Goal: Complete application form

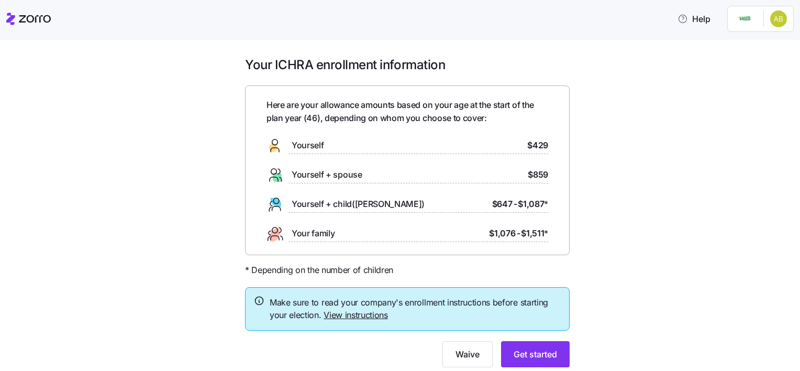
click at [367, 315] on link "View instructions" at bounding box center [356, 314] width 64 height 10
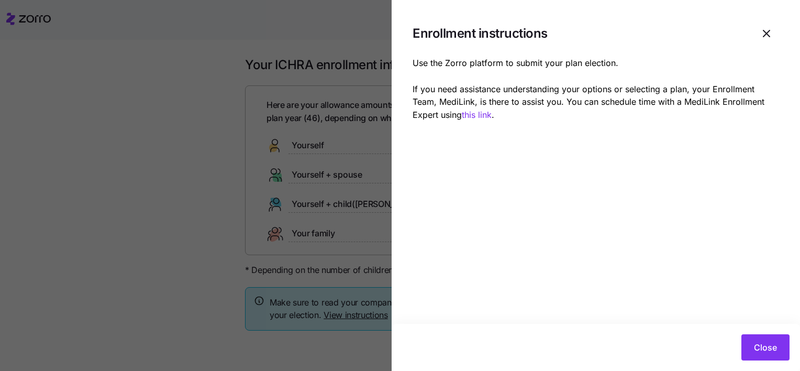
click at [149, 220] on div at bounding box center [400, 185] width 800 height 371
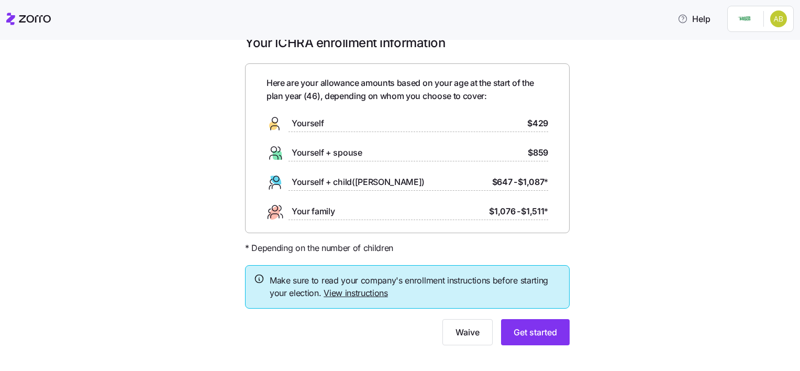
scroll to position [34, 0]
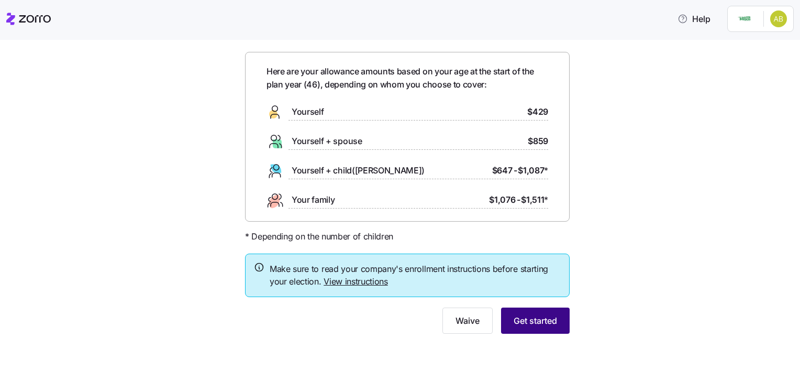
click at [549, 320] on span "Get started" at bounding box center [535, 320] width 43 height 13
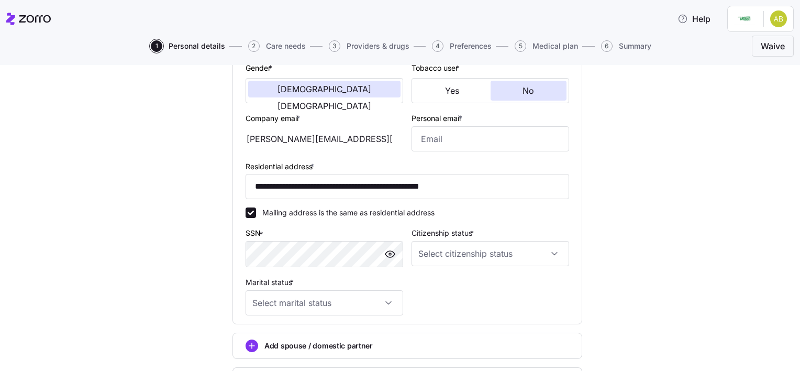
scroll to position [301, 0]
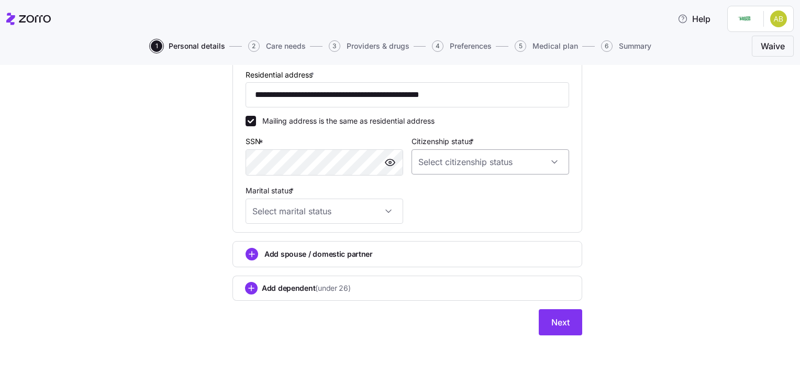
click at [535, 166] on input "Citizenship status *" at bounding box center [490, 161] width 158 height 25
click at [522, 190] on div "[DEMOGRAPHIC_DATA] citizen" at bounding box center [485, 192] width 149 height 22
type input "[DEMOGRAPHIC_DATA] citizen"
click at [371, 205] on input "Marital status *" at bounding box center [325, 210] width 158 height 25
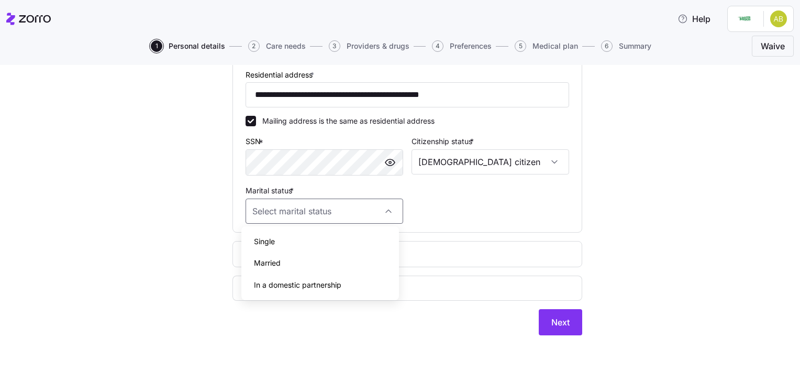
click at [348, 241] on div "Single" at bounding box center [320, 241] width 149 height 22
type input "Single"
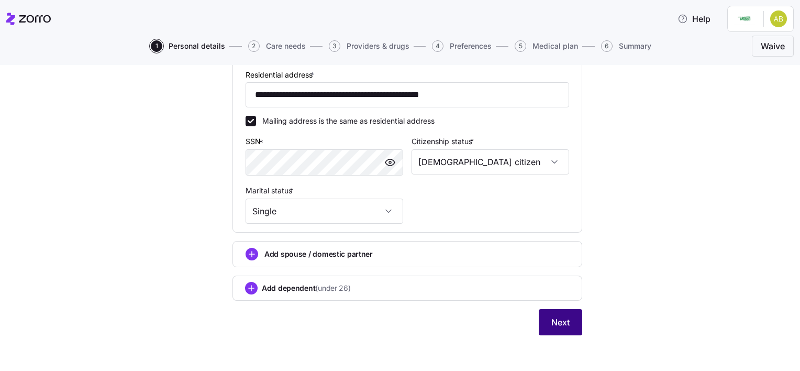
click at [557, 316] on span "Next" at bounding box center [560, 322] width 18 height 13
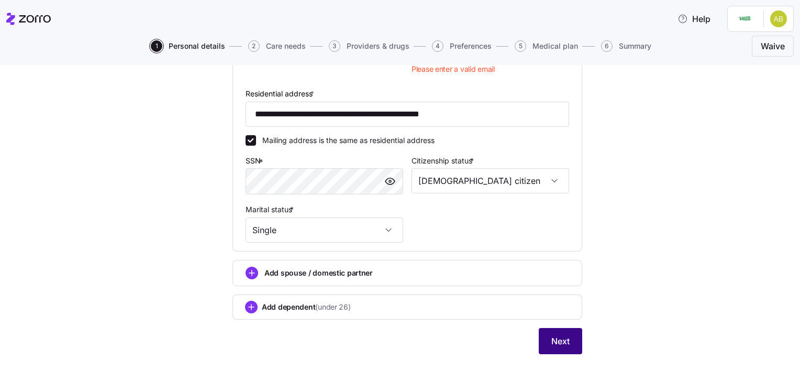
scroll to position [320, 0]
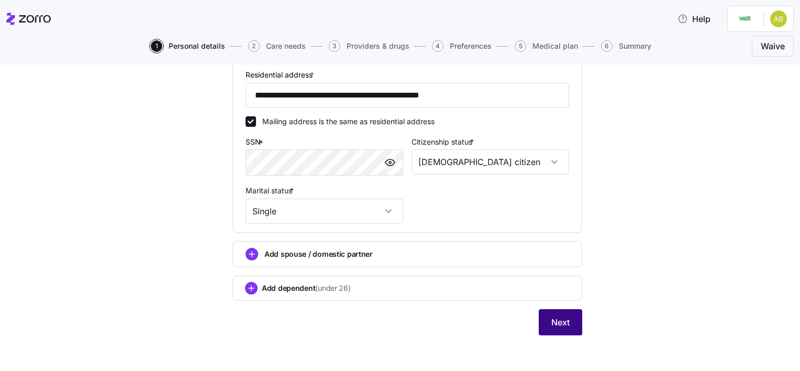
click at [553, 322] on span "Next" at bounding box center [560, 322] width 18 height 13
click at [563, 322] on span "Next" at bounding box center [560, 322] width 18 height 13
click at [562, 326] on button "Next" at bounding box center [560, 322] width 43 height 26
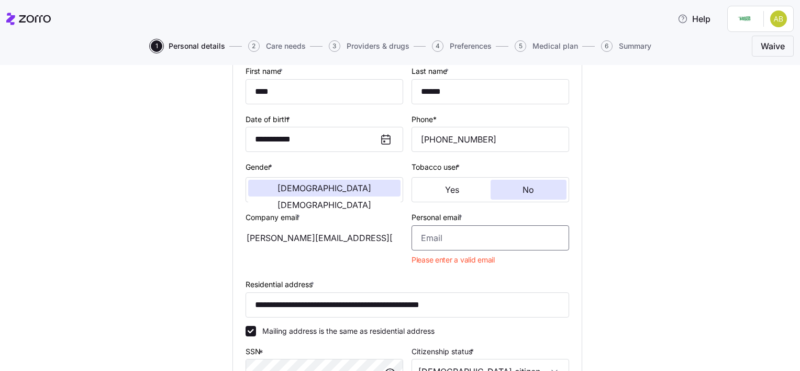
click at [495, 240] on input "Personal email *" at bounding box center [490, 237] width 158 height 25
click at [510, 235] on input "Personal email *" at bounding box center [490, 237] width 158 height 25
type input "s"
type input "[EMAIL_ADDRESS][DOMAIN_NAME]"
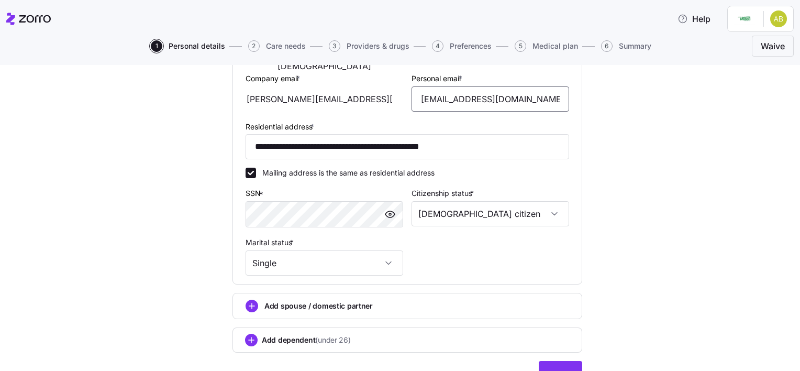
scroll to position [301, 0]
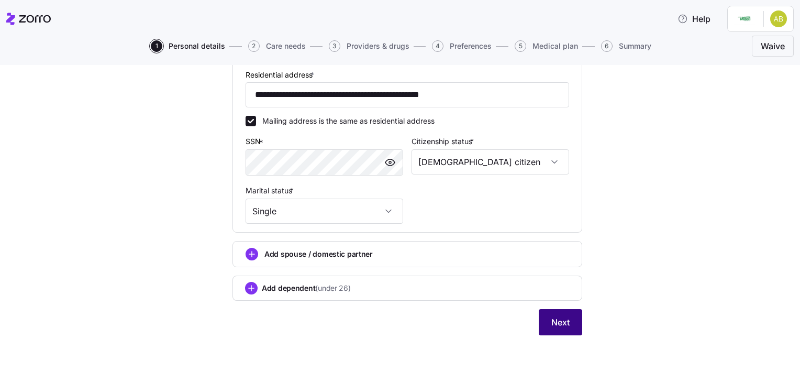
click at [561, 318] on span "Next" at bounding box center [560, 322] width 18 height 13
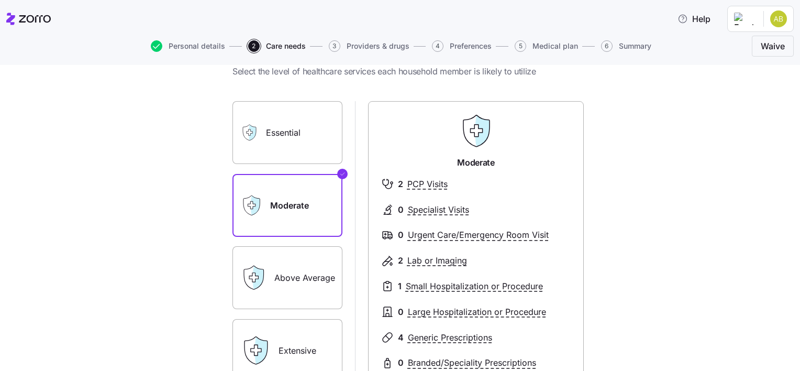
scroll to position [52, 0]
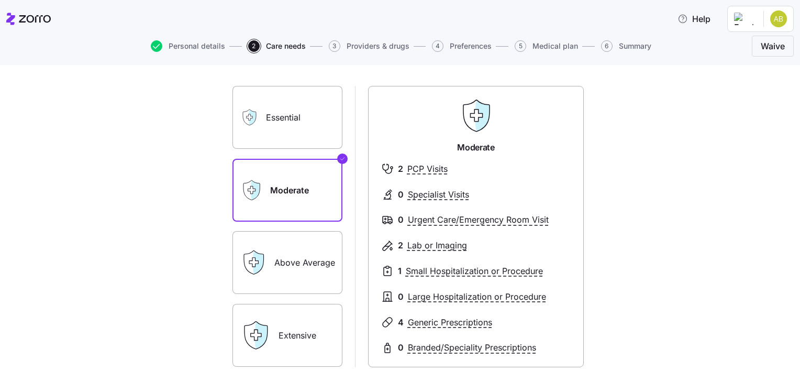
click at [281, 124] on label "Essential" at bounding box center [287, 117] width 110 height 63
click at [0, 0] on input "Essential" at bounding box center [0, 0] width 0 height 0
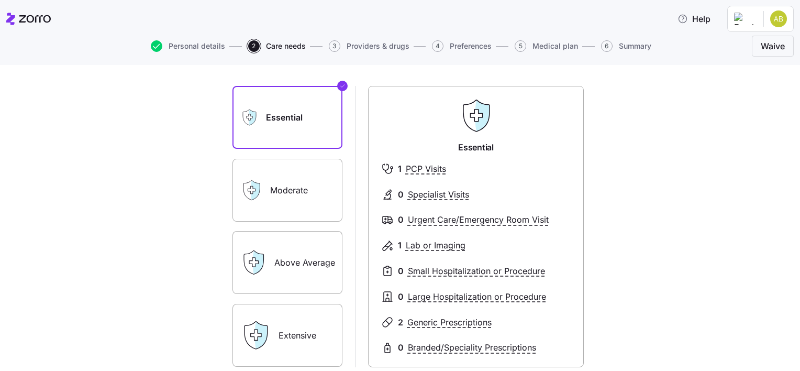
click at [282, 171] on label "Moderate" at bounding box center [287, 190] width 110 height 63
click at [0, 0] on input "Moderate" at bounding box center [0, 0] width 0 height 0
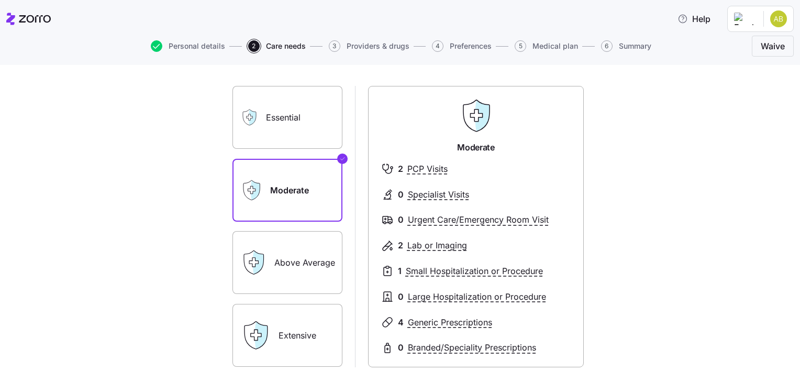
click at [283, 258] on label "Above Average" at bounding box center [287, 262] width 110 height 63
click at [0, 0] on input "Above Average" at bounding box center [0, 0] width 0 height 0
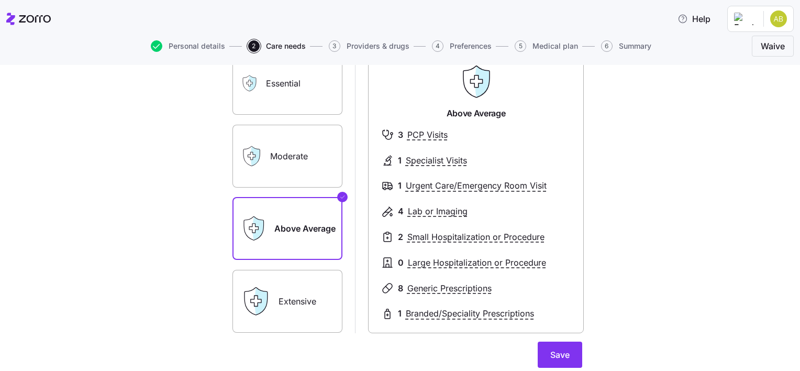
scroll to position [105, 0]
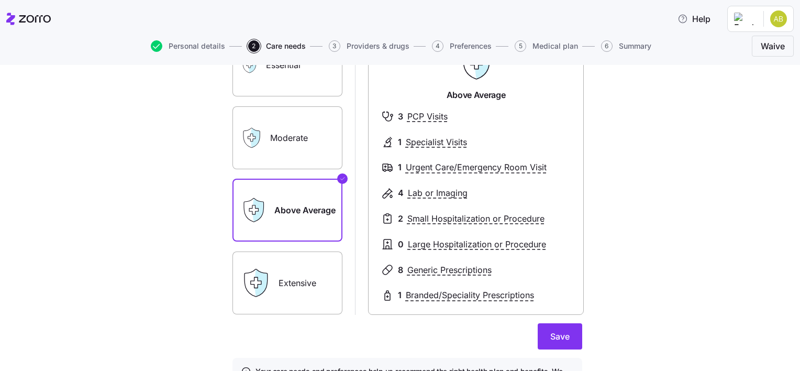
click at [284, 137] on label "Moderate" at bounding box center [287, 137] width 110 height 63
click at [0, 0] on input "Moderate" at bounding box center [0, 0] width 0 height 0
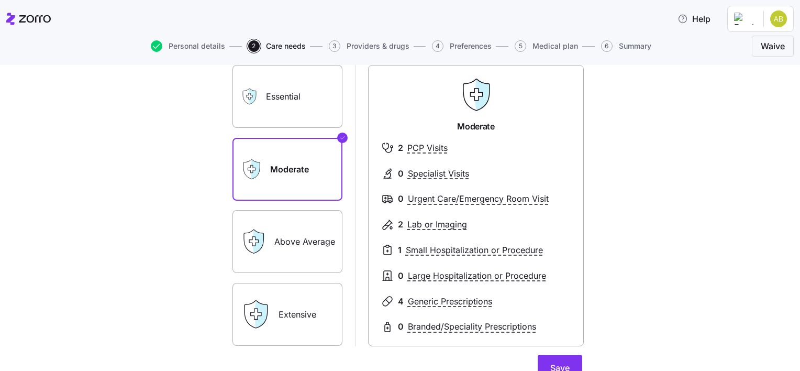
scroll to position [126, 0]
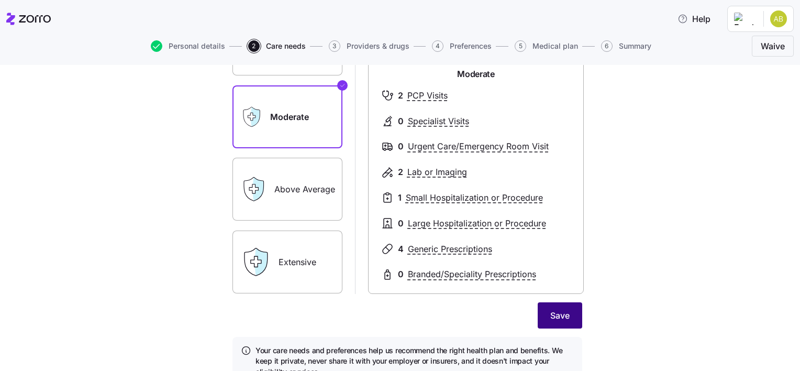
click at [563, 318] on span "Save" at bounding box center [559, 315] width 19 height 13
